Goal: Information Seeking & Learning: Check status

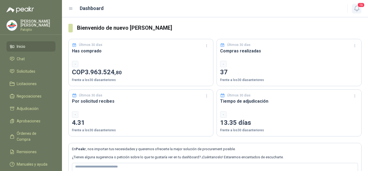
click at [360, 9] on icon "button" at bounding box center [357, 8] width 7 height 7
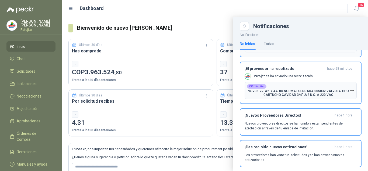
scroll to position [81, 0]
click at [270, 116] on h3 "¡Nuevos Proveedores Directos!" at bounding box center [289, 115] width 88 height 5
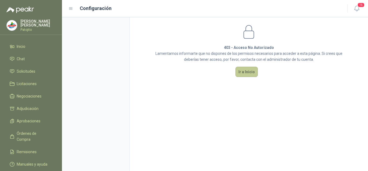
click at [247, 73] on button "Ir a Inicio" at bounding box center [247, 72] width 22 height 10
click at [26, 82] on span "Licitaciones" at bounding box center [27, 84] width 20 height 6
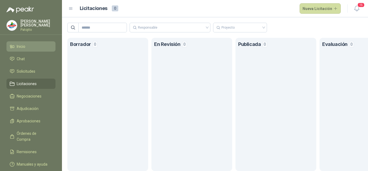
click at [22, 47] on span "Inicio" at bounding box center [21, 46] width 9 height 6
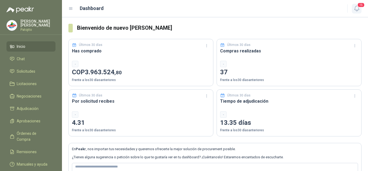
click at [356, 6] on icon "button" at bounding box center [357, 8] width 7 height 7
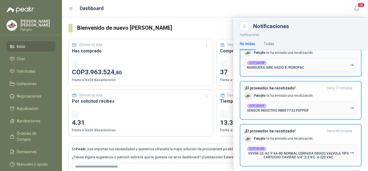
scroll to position [54, 0]
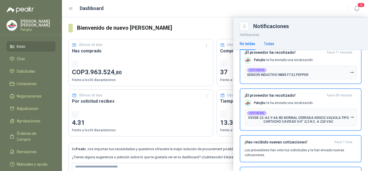
click at [272, 42] on div "Todas" at bounding box center [269, 44] width 11 height 6
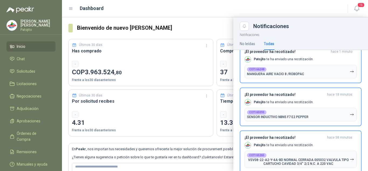
scroll to position [0, 0]
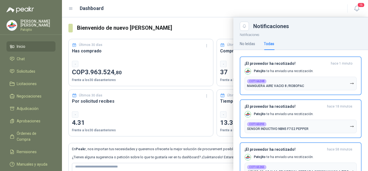
click at [142, 10] on div "Dashboard" at bounding box center [205, 9] width 273 height 8
click at [73, 11] on icon at bounding box center [71, 8] width 5 height 5
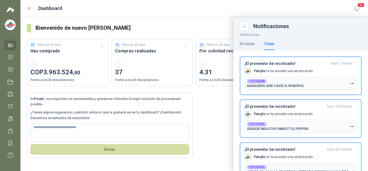
click at [30, 8] on icon at bounding box center [29, 9] width 3 height 2
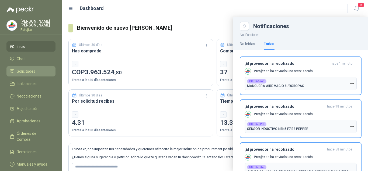
click at [23, 70] on span "Solicitudes" at bounding box center [26, 71] width 19 height 6
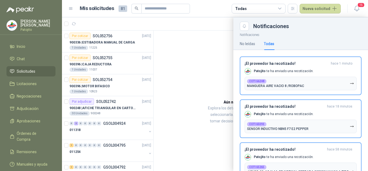
click at [183, 35] on div at bounding box center [215, 93] width 306 height 153
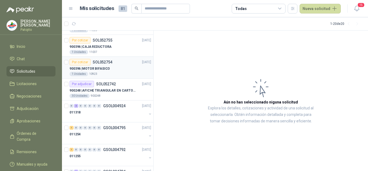
scroll to position [27, 0]
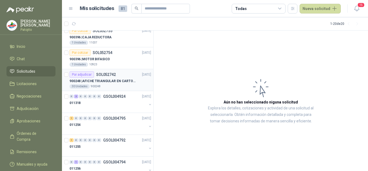
click at [123, 81] on p "900248 | AFICHE TRIANGULAR EN CARTON, MEDIDAS 30 CM X 45 CM" at bounding box center [103, 80] width 67 height 5
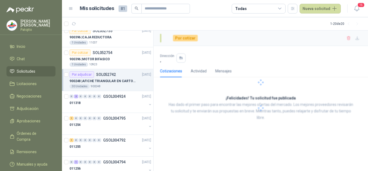
click at [123, 81] on p "900248 | AFICHE TRIANGULAR EN CARTON, MEDIDAS 30 CM X 45 CM" at bounding box center [103, 80] width 67 height 5
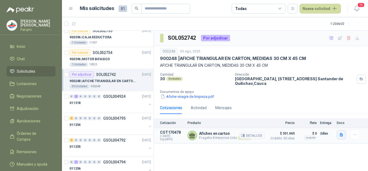
click at [341, 134] on icon "button" at bounding box center [341, 135] width 3 height 4
click at [295, 121] on button "cotizacion AFICHES agosto 20-2025.pdf" at bounding box center [307, 123] width 70 height 6
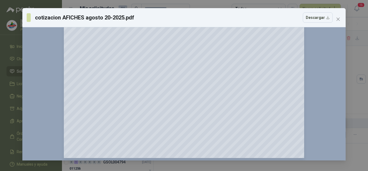
scroll to position [216, 0]
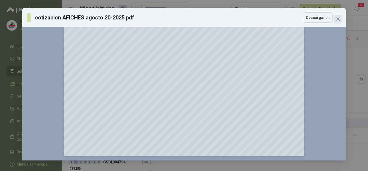
click at [335, 21] on span "Close" at bounding box center [338, 19] width 9 height 4
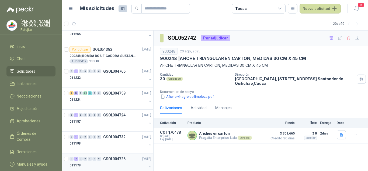
scroll to position [162, 0]
